Goal: Browse casually: Explore the website without a specific task or goal

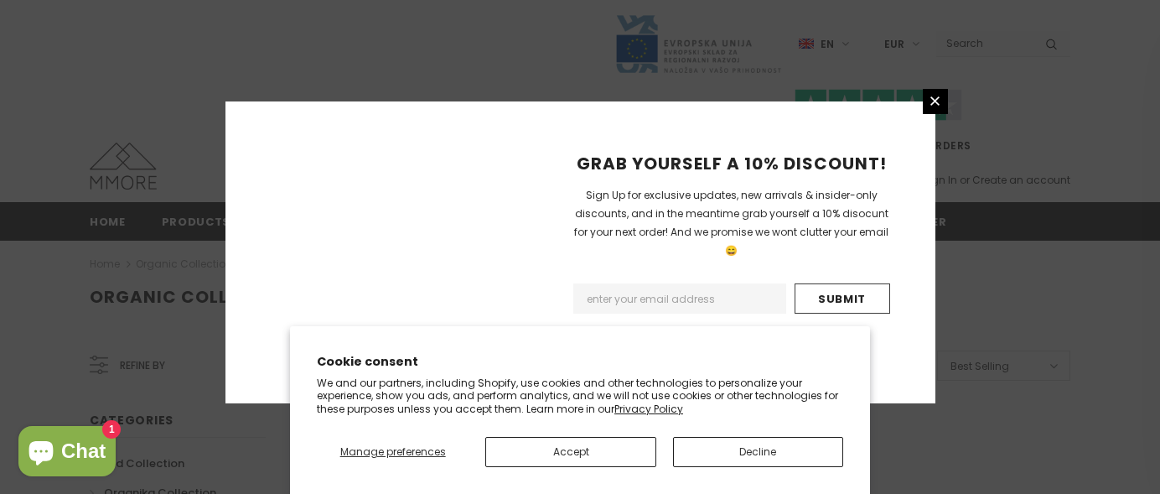
scroll to position [1225, 0]
